Goal: Task Accomplishment & Management: Manage account settings

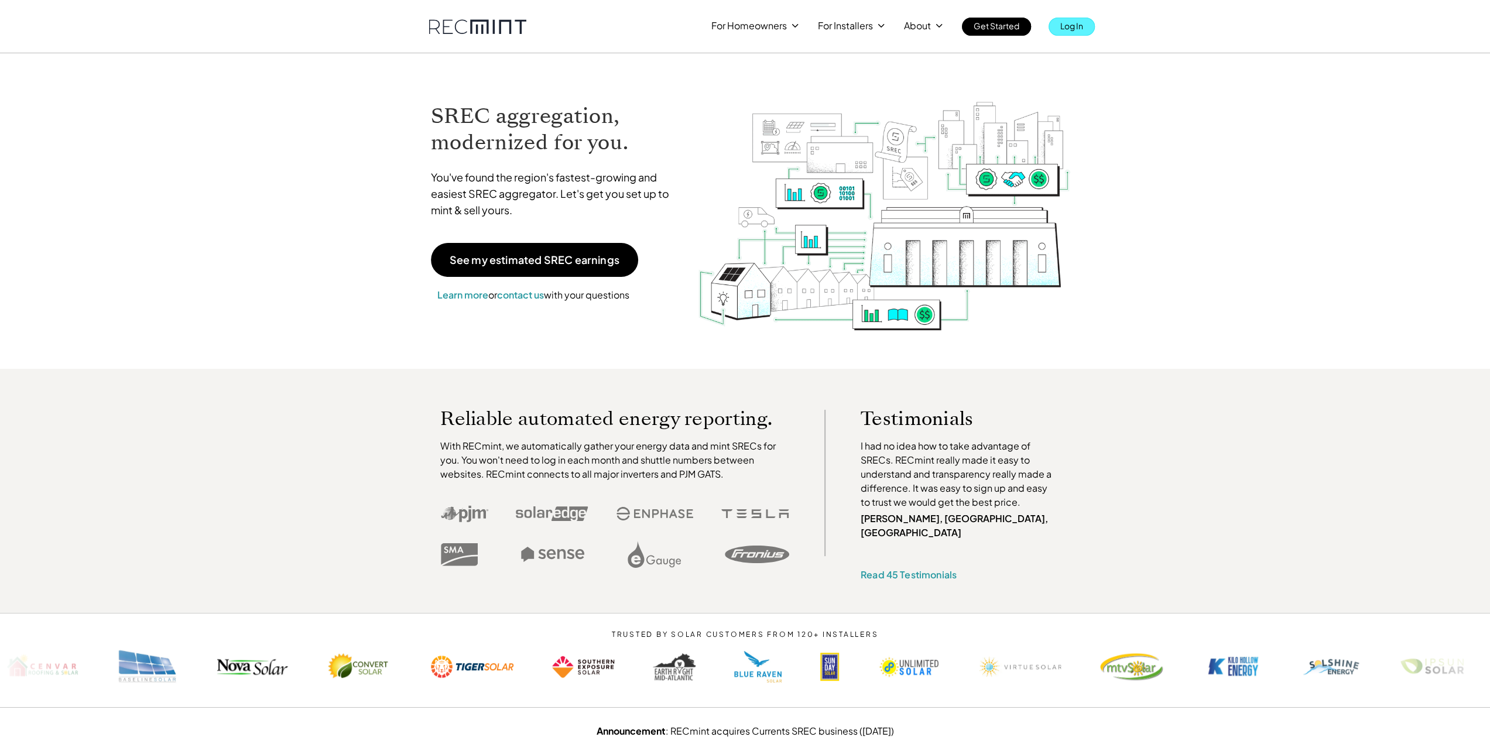
click at [1080, 29] on p "Log In" at bounding box center [1071, 26] width 23 height 16
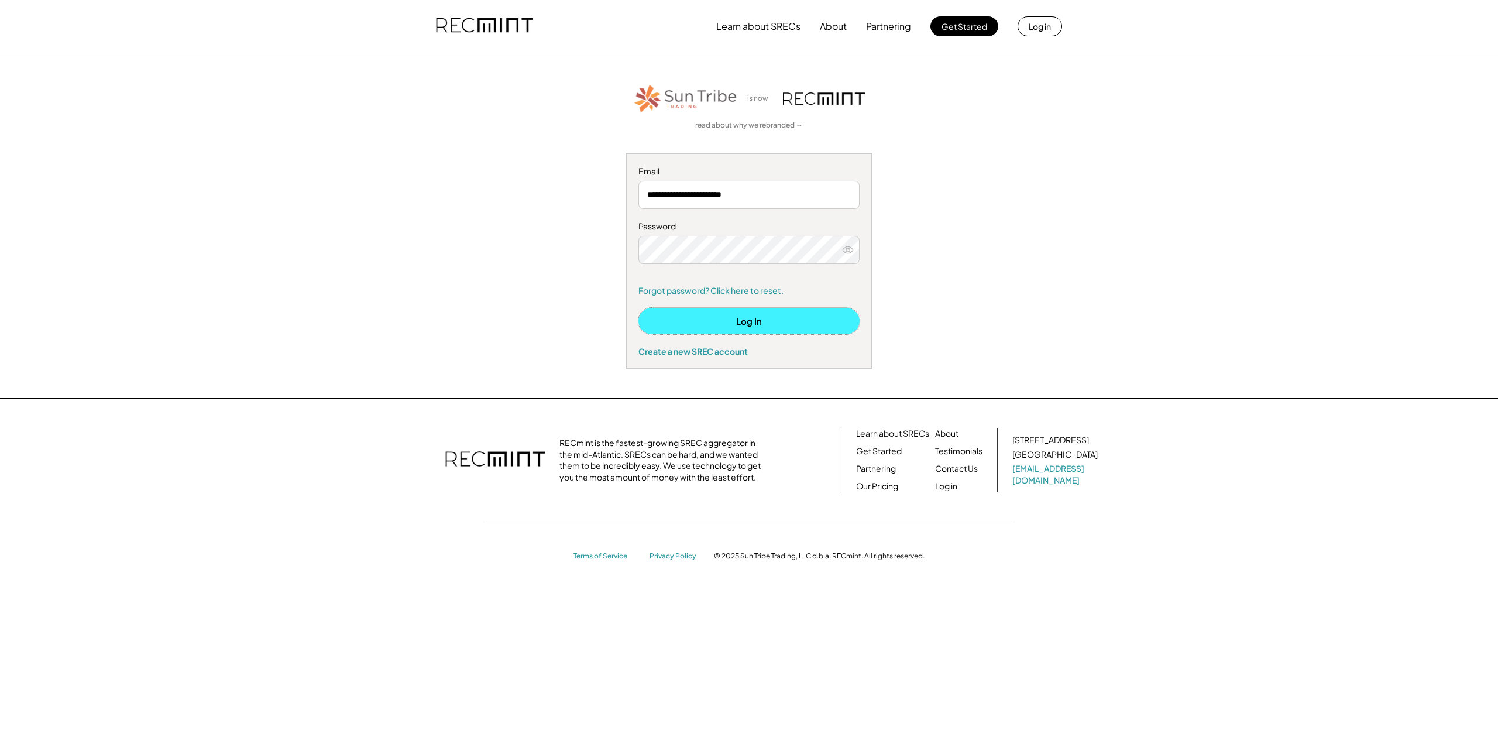
click at [746, 323] on button "Log In" at bounding box center [749, 321] width 221 height 26
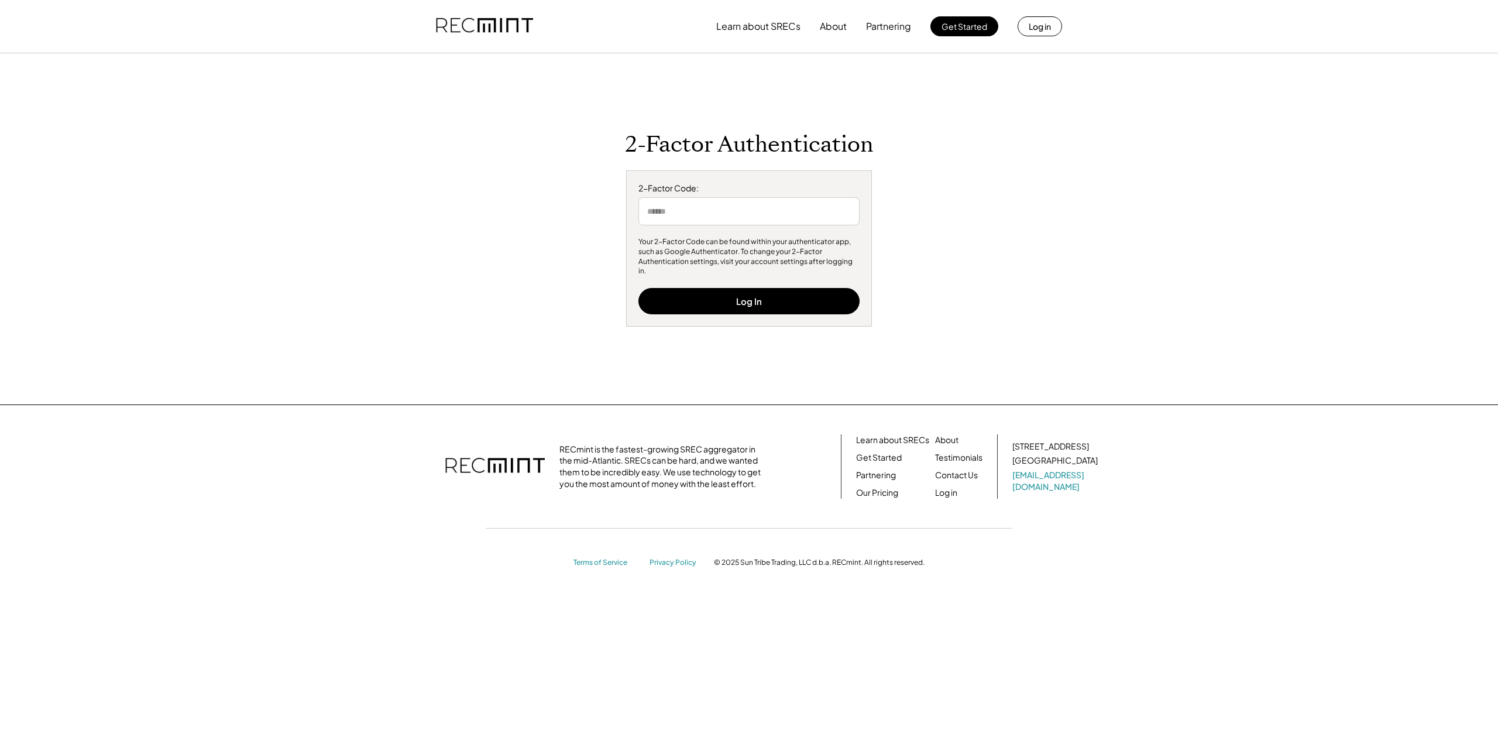
click at [802, 217] on input "input" at bounding box center [749, 211] width 221 height 28
drag, startPoint x: 726, startPoint y: 220, endPoint x: 468, endPoint y: 225, distance: 258.8
click at [468, 225] on div "2-Factor Authentication 2-Factor Code: Your 2-Factor Code can be found within y…" at bounding box center [749, 229] width 721 height 196
drag, startPoint x: 691, startPoint y: 212, endPoint x: 550, endPoint y: 211, distance: 141.1
click at [550, 211] on div "2-Factor Authentication 2-Factor Code: Your 2-Factor Code can be found within y…" at bounding box center [749, 229] width 721 height 196
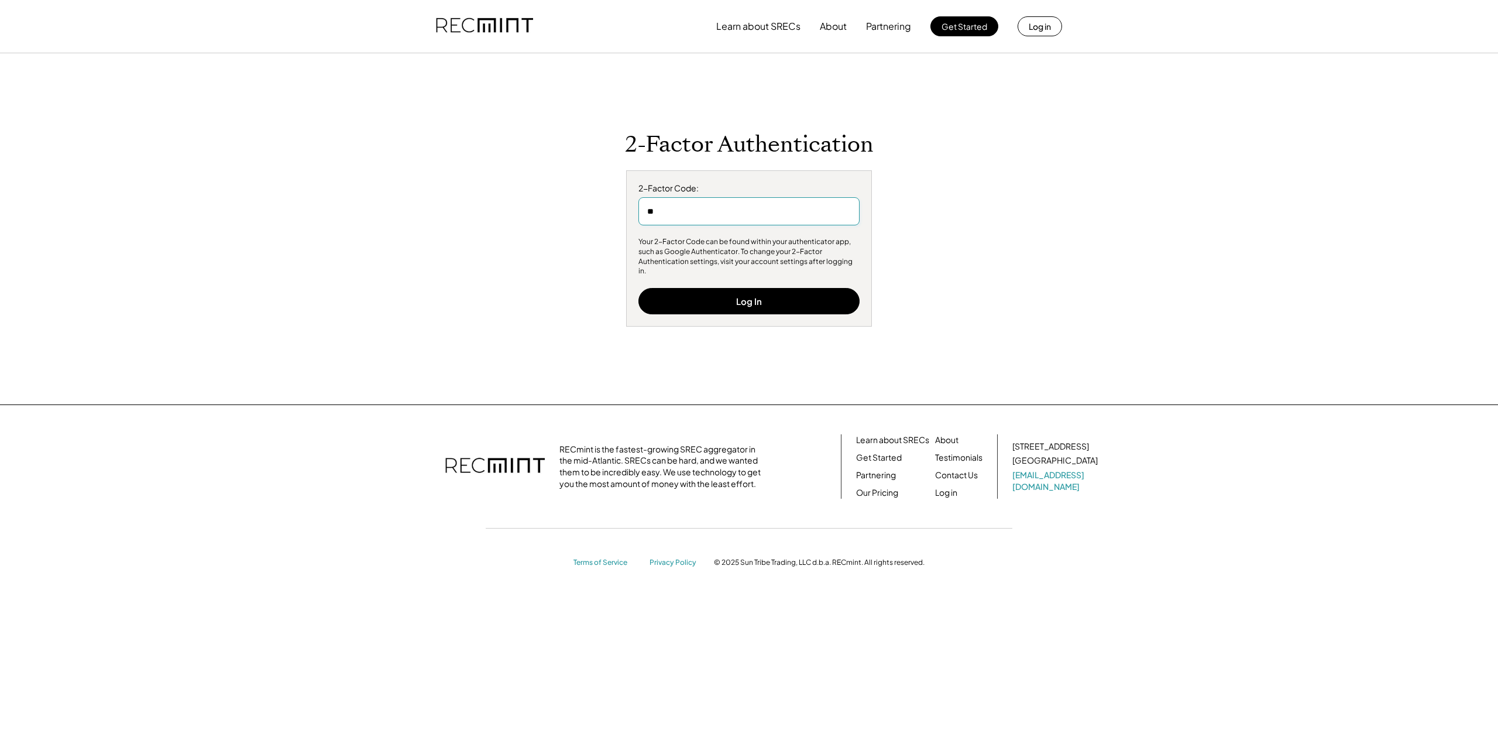
type input "*"
type input "******"
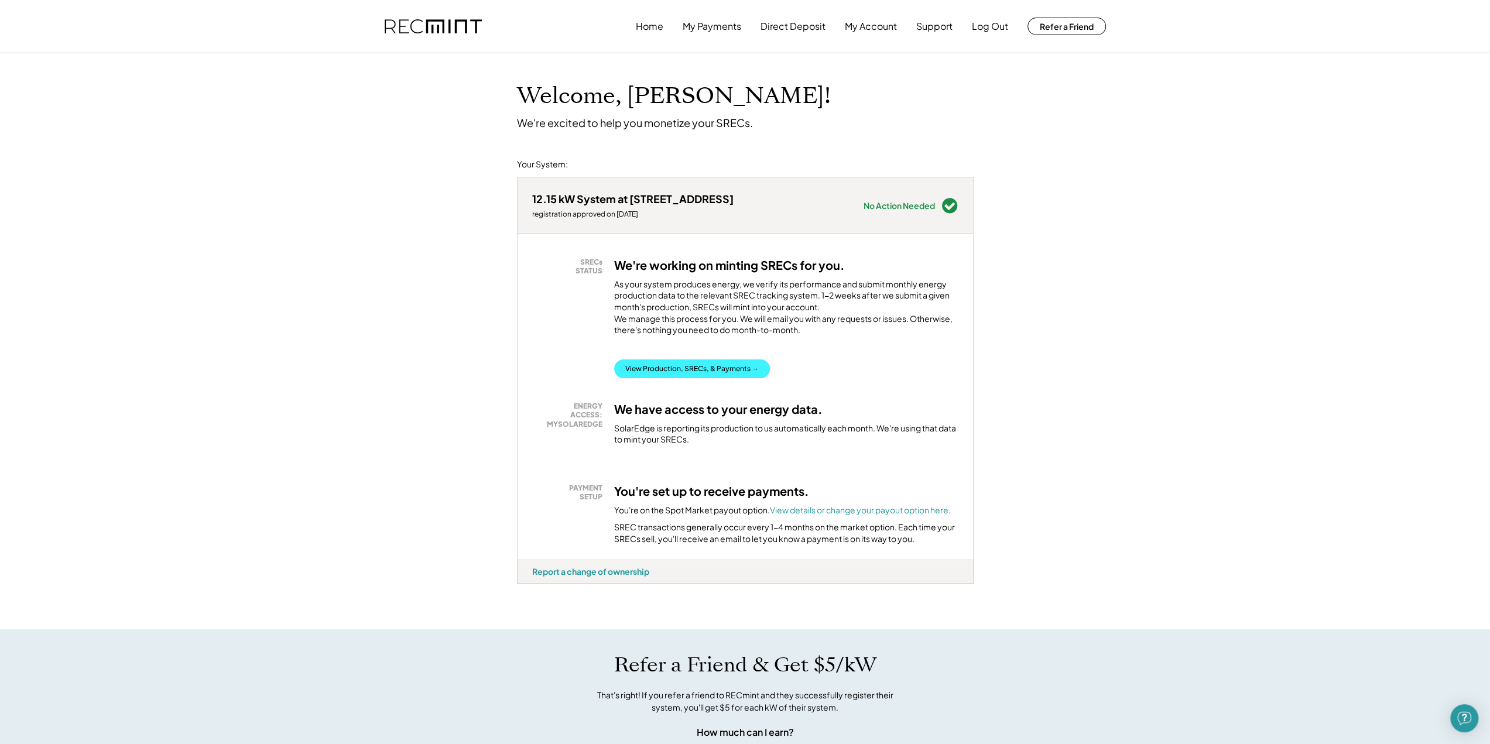
click at [736, 378] on button "View Production, SRECs, & Payments →" at bounding box center [692, 368] width 156 height 19
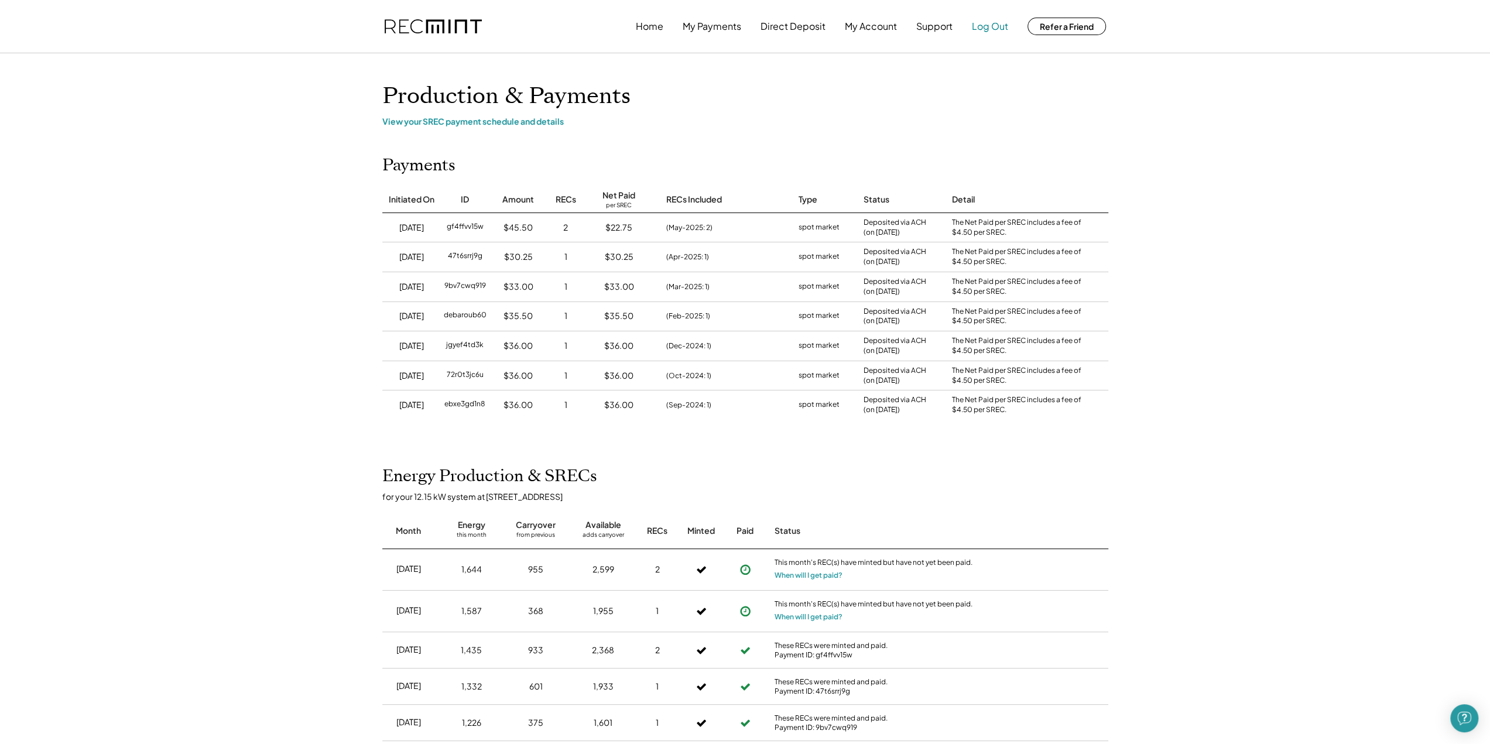
click at [985, 26] on button "Log Out" at bounding box center [990, 26] width 36 height 23
